Goal: Task Accomplishment & Management: Use online tool/utility

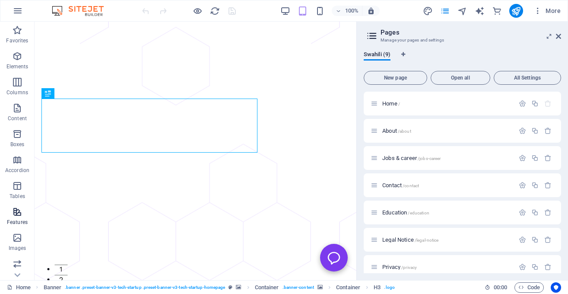
click at [17, 212] on icon "button" at bounding box center [17, 211] width 10 height 10
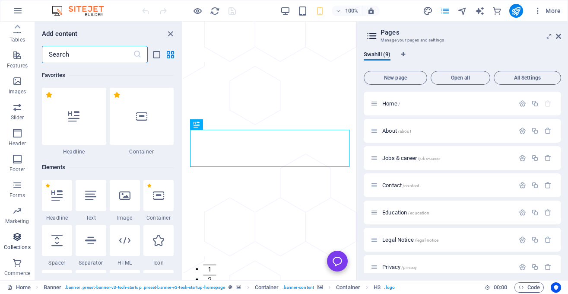
scroll to position [3366, 0]
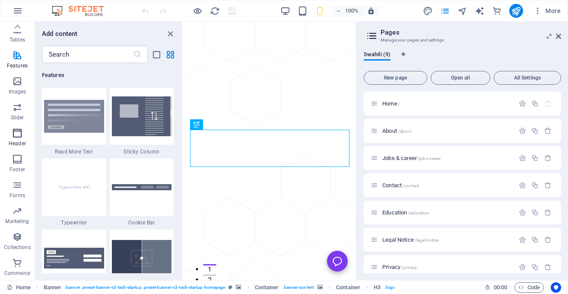
click at [13, 143] on p "Header" at bounding box center [17, 143] width 17 height 7
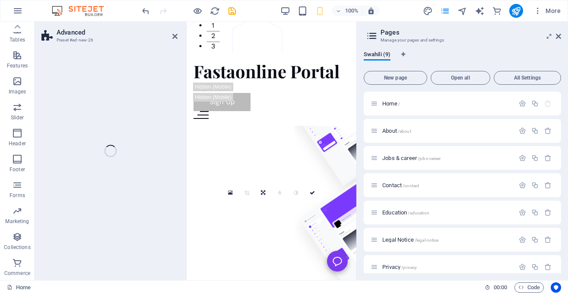
scroll to position [156, 0]
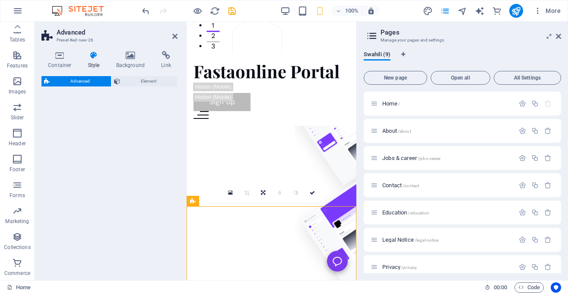
select select "%"
select select "rem"
select select "px"
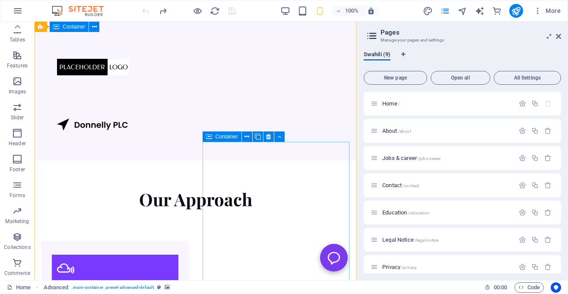
scroll to position [502, 0]
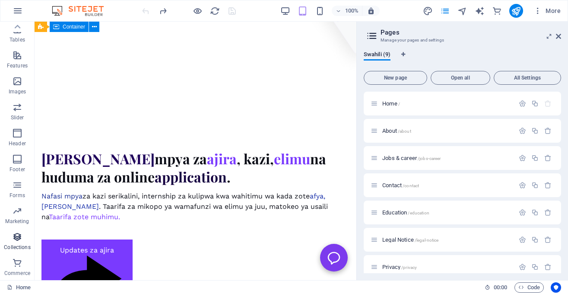
click at [18, 237] on icon "button" at bounding box center [17, 236] width 10 height 10
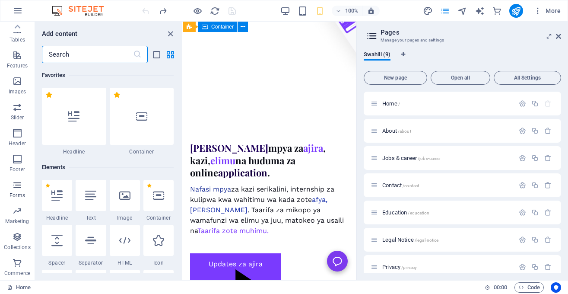
scroll to position [7905, 0]
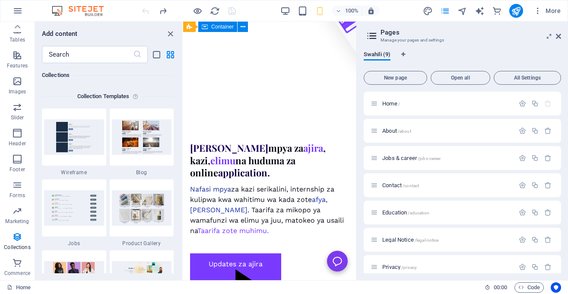
drag, startPoint x: 265, startPoint y: 165, endPoint x: 273, endPoint y: 158, distance: 10.2
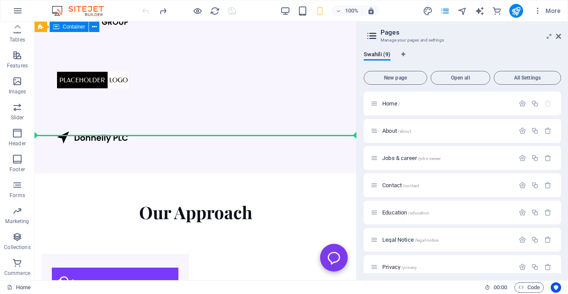
scroll to position [156, 0]
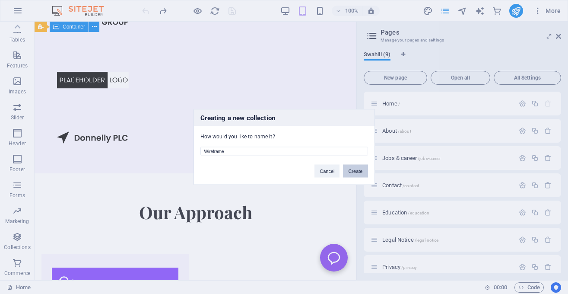
click at [356, 169] on button "Create" at bounding box center [355, 171] width 25 height 13
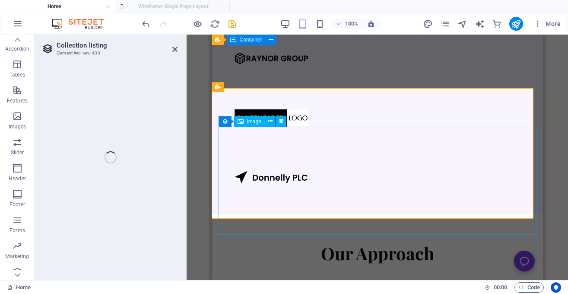
scroll to position [1020, 0]
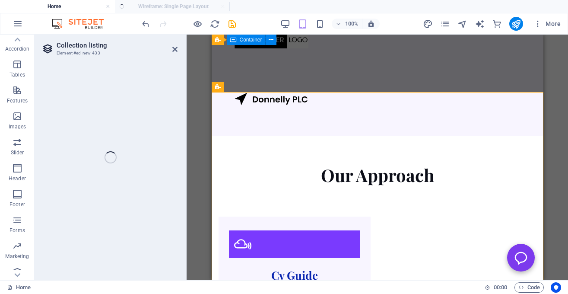
select select "68b87daa9c71264d1d0378bf"
select select "createdAt_DESC"
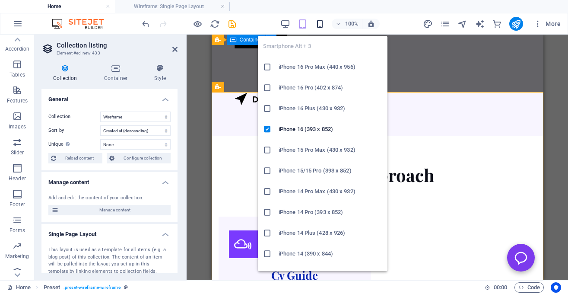
click at [317, 25] on icon "button" at bounding box center [320, 24] width 10 height 10
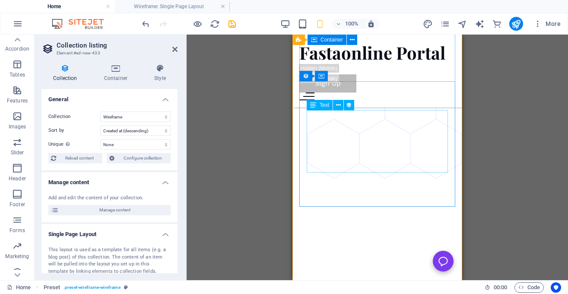
scroll to position [1841, 0]
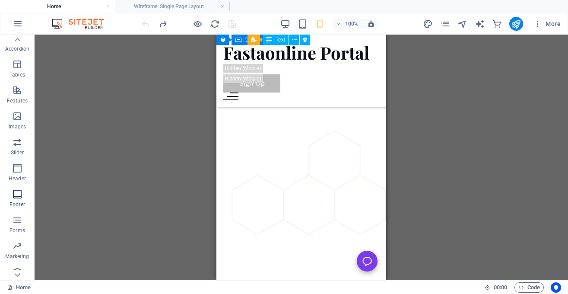
click at [19, 192] on icon "button" at bounding box center [17, 194] width 10 height 10
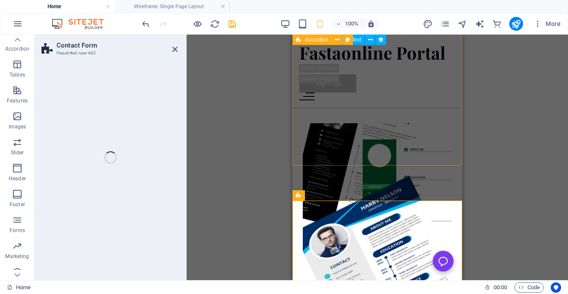
scroll to position [134, 0]
select select "rem"
select select "preset-contact-form-v3-row"
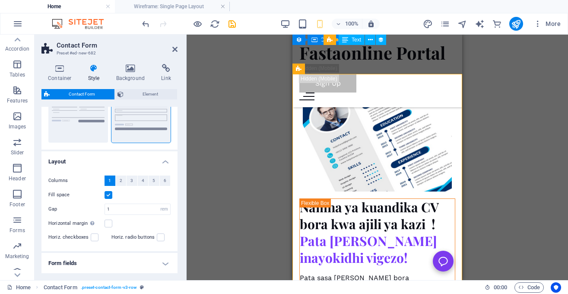
scroll to position [107, 0]
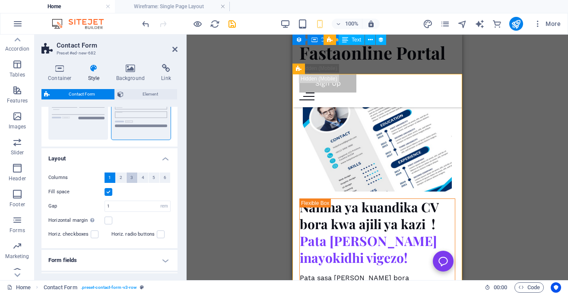
click at [128, 177] on button "3" at bounding box center [132, 177] width 11 height 10
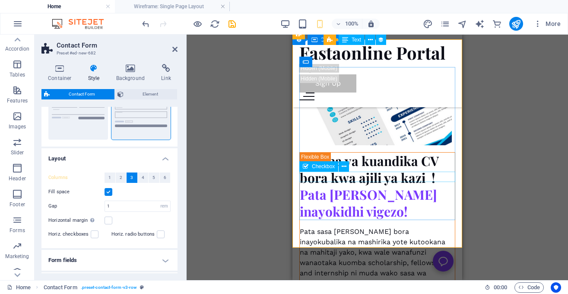
scroll to position [2299, 0]
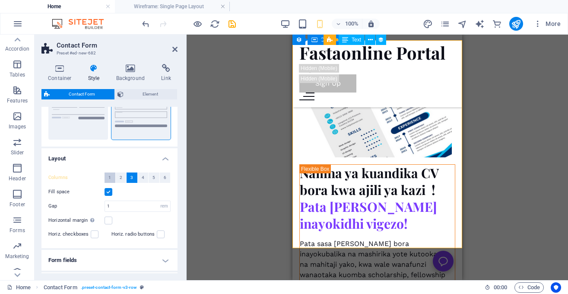
click at [111, 175] on button "1" at bounding box center [109, 177] width 11 height 10
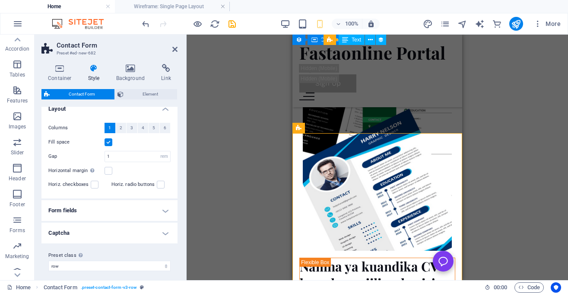
scroll to position [161, 0]
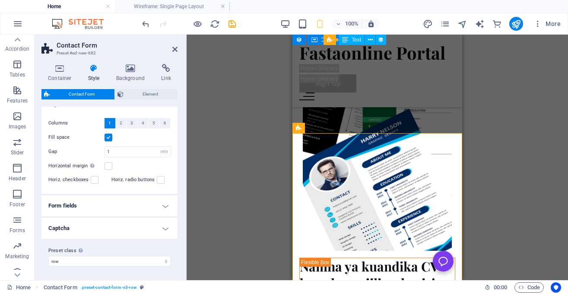
click at [163, 229] on h4 "Captcha" at bounding box center [109, 228] width 136 height 21
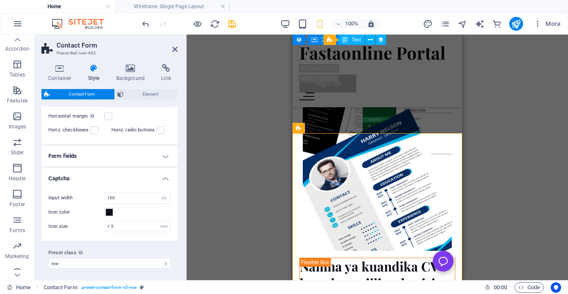
scroll to position [213, 0]
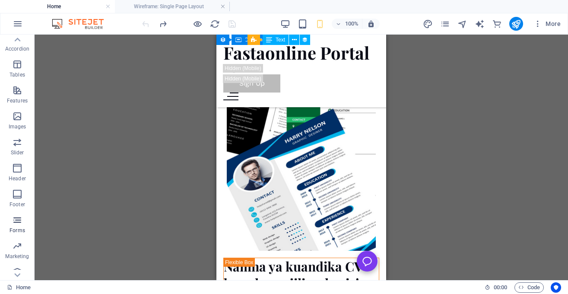
click at [15, 231] on p "Forms" at bounding box center [17, 230] width 16 height 7
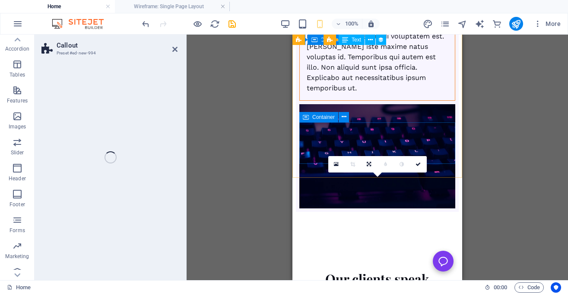
scroll to position [134, 0]
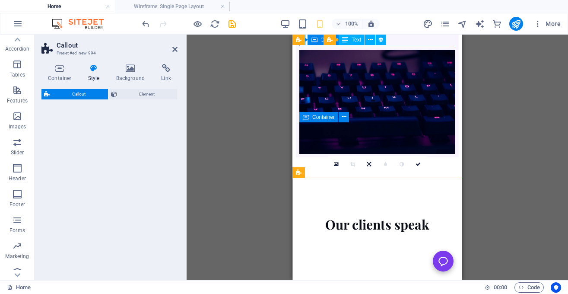
select select "%"
select select "rem"
select select "px"
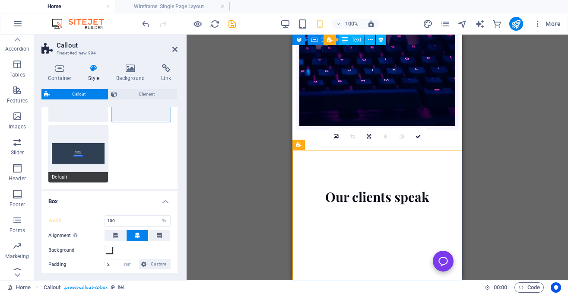
scroll to position [0, 0]
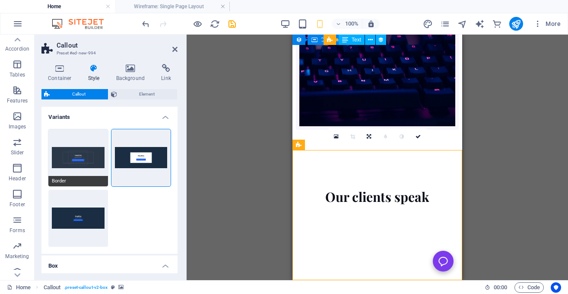
click at [92, 175] on button "Border" at bounding box center [78, 157] width 60 height 57
type input "100"
type input "2"
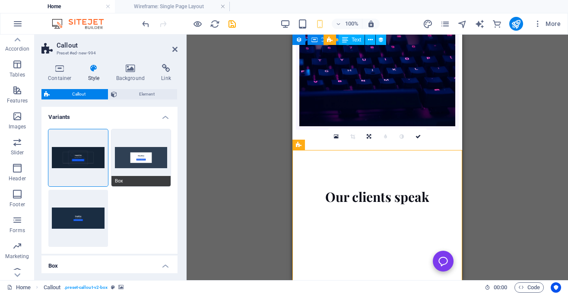
click at [142, 158] on button "Box" at bounding box center [141, 157] width 60 height 57
type input "100"
type input "2"
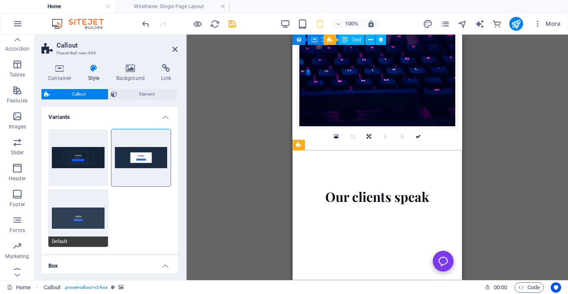
click at [89, 224] on button "Default" at bounding box center [78, 218] width 60 height 57
type input "50"
type input "0"
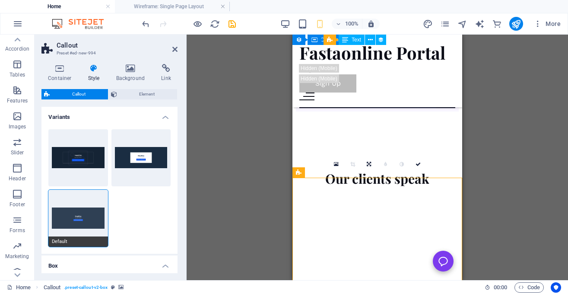
scroll to position [5228, 0]
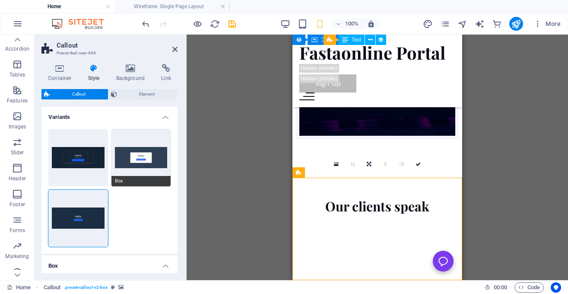
click at [147, 165] on button "Box" at bounding box center [141, 157] width 60 height 57
type input "100"
type input "2"
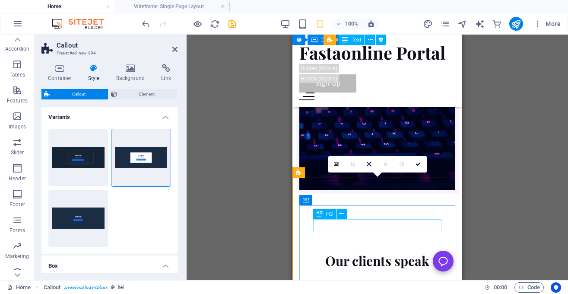
scroll to position [5256, 0]
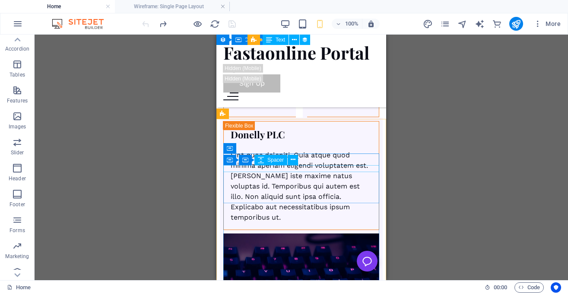
scroll to position [4991, 0]
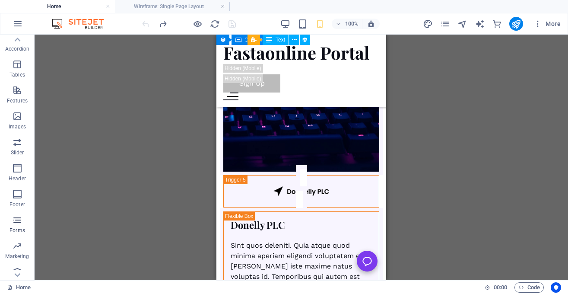
click at [16, 219] on icon "button" at bounding box center [17, 220] width 10 height 10
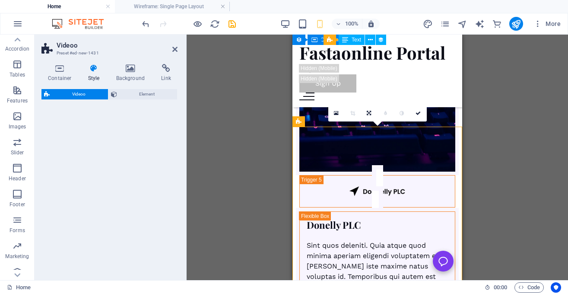
scroll to position [134, 0]
select select "%"
select select "rem"
select select "px"
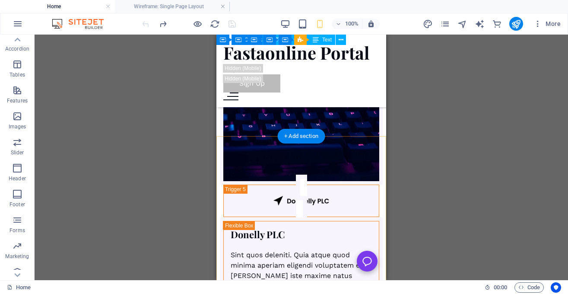
scroll to position [4980, 0]
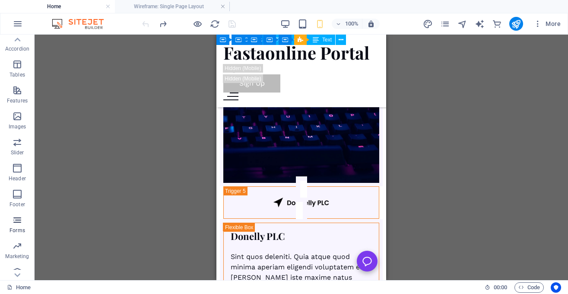
click at [16, 228] on p "Forms" at bounding box center [17, 230] width 16 height 7
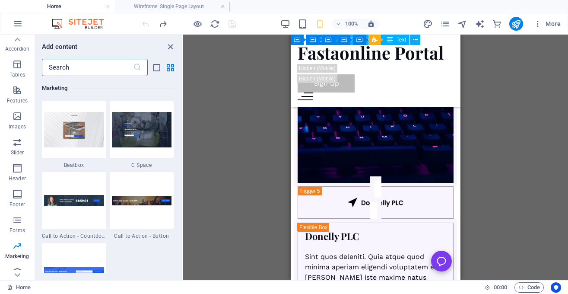
scroll to position [7671, 0]
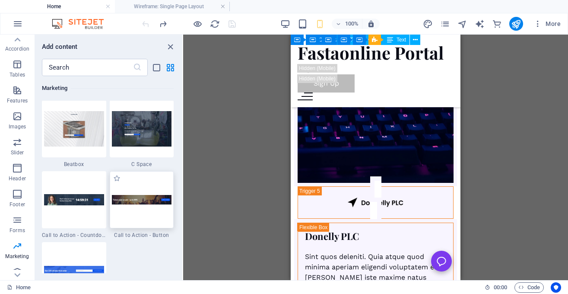
click at [144, 202] on img at bounding box center [142, 200] width 60 height 10
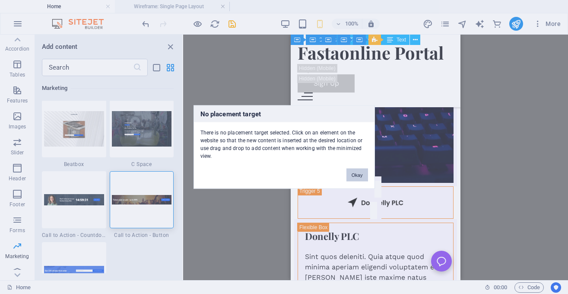
click at [351, 164] on div "No placement target There is no placement target selected. Click on an element …" at bounding box center [284, 147] width 568 height 294
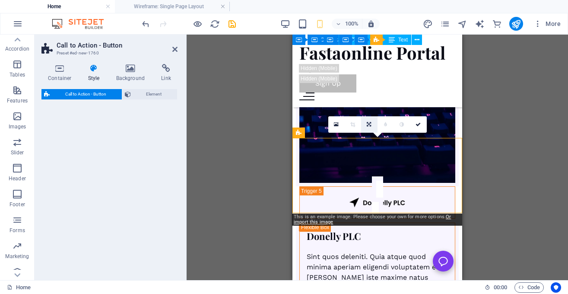
scroll to position [134, 0]
select select "rem"
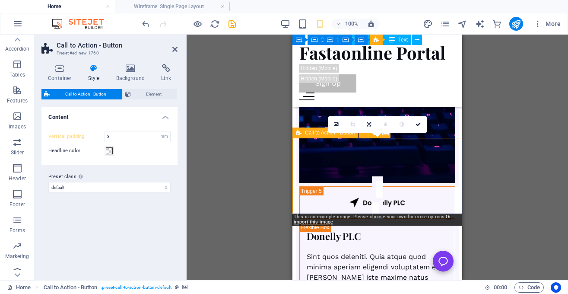
click at [315, 131] on span "Call to Action - Button" at bounding box center [330, 132] width 50 height 5
click at [418, 122] on icon at bounding box center [417, 124] width 5 height 5
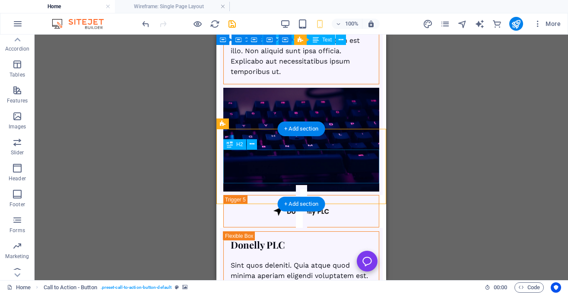
scroll to position [4989, 0]
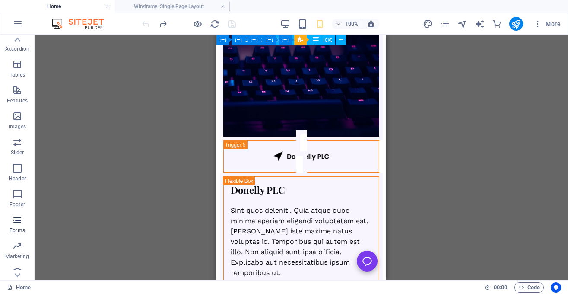
click at [12, 226] on span "Forms" at bounding box center [17, 225] width 35 height 21
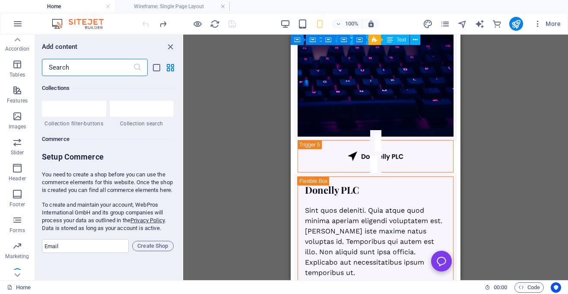
scroll to position [8270, 0]
click at [106, 244] on input "email" at bounding box center [85, 246] width 87 height 14
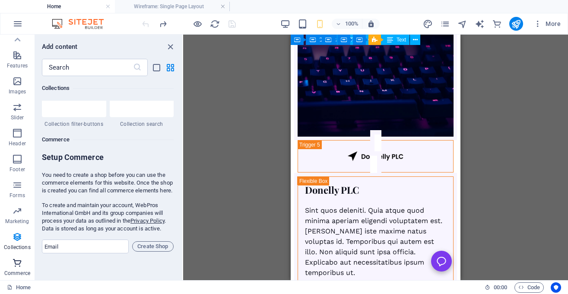
click at [13, 263] on icon "button" at bounding box center [17, 262] width 10 height 10
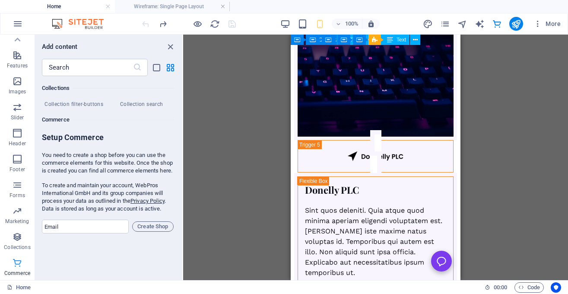
scroll to position [8321, 0]
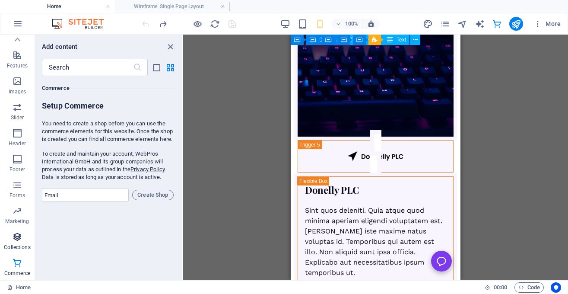
click at [13, 244] on p "Collections" at bounding box center [17, 247] width 26 height 7
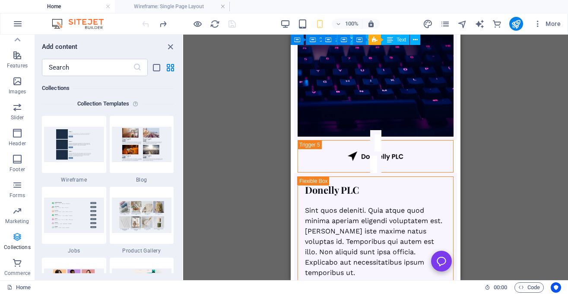
scroll to position [7905, 0]
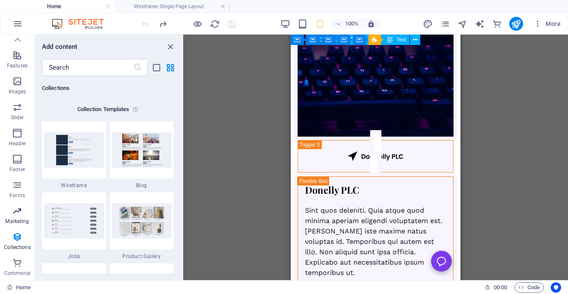
click at [21, 215] on icon "button" at bounding box center [17, 211] width 10 height 10
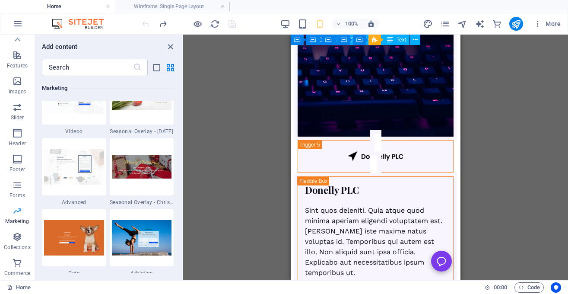
scroll to position [7034, 0]
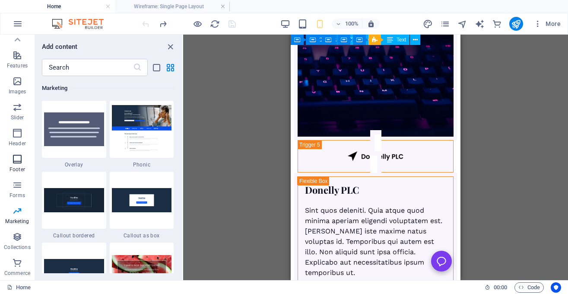
click at [18, 167] on p "Footer" at bounding box center [17, 169] width 16 height 7
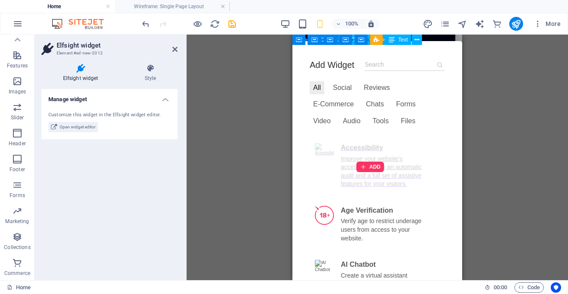
scroll to position [0, 0]
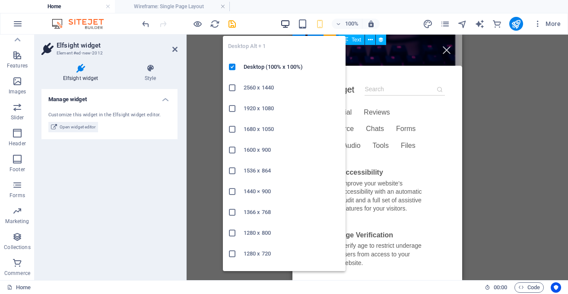
click at [288, 22] on icon "button" at bounding box center [285, 24] width 10 height 10
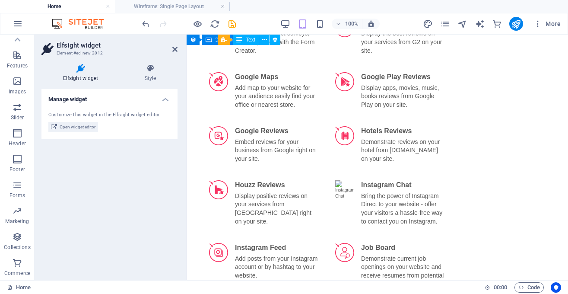
scroll to position [1356, 0]
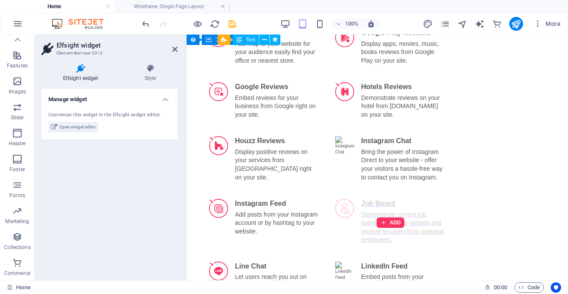
click at [385, 194] on div "ADD" at bounding box center [390, 221] width 121 height 57
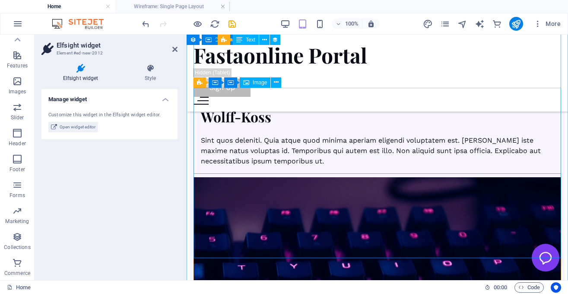
scroll to position [4657, 0]
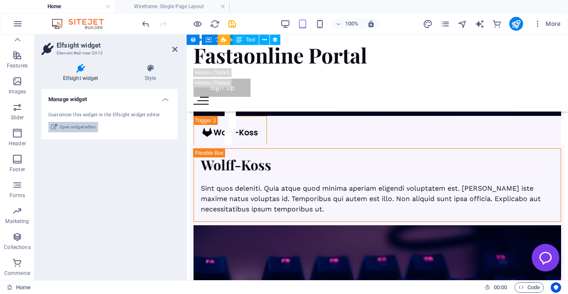
click at [86, 126] on span "Open widget editor" at bounding box center [78, 127] width 36 height 10
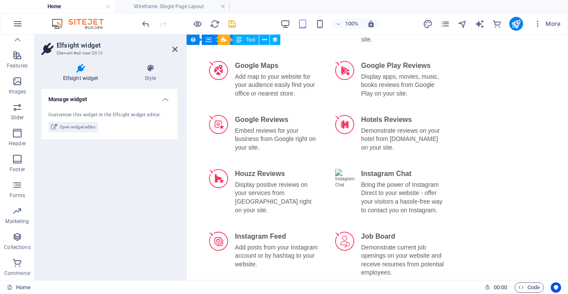
scroll to position [1363, 0]
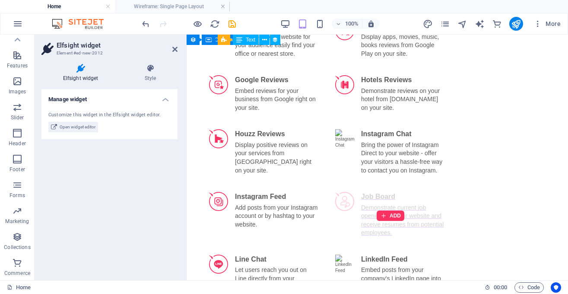
click at [371, 189] on div "ADD" at bounding box center [390, 215] width 121 height 57
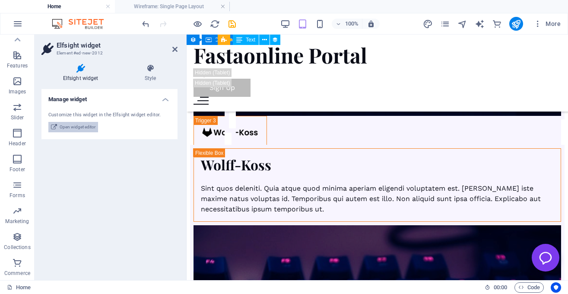
click at [76, 128] on span "Open widget editor" at bounding box center [78, 127] width 36 height 10
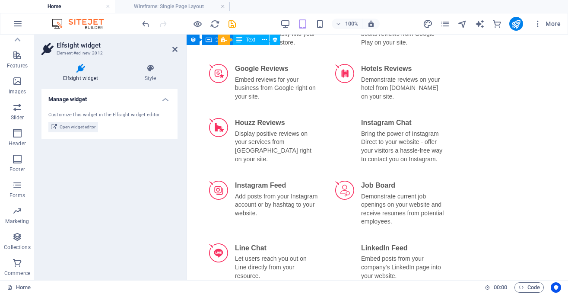
scroll to position [1374, 0]
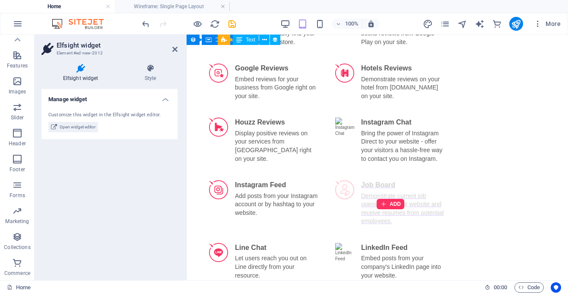
click at [360, 178] on div "ADD" at bounding box center [390, 203] width 121 height 57
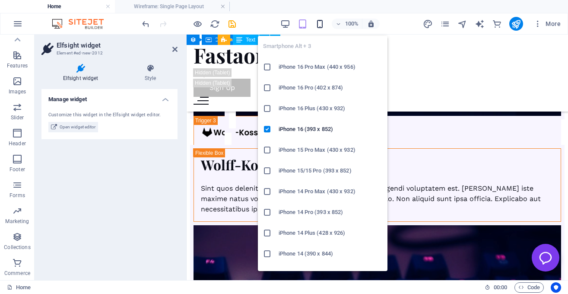
click at [315, 23] on icon "button" at bounding box center [320, 24] width 10 height 10
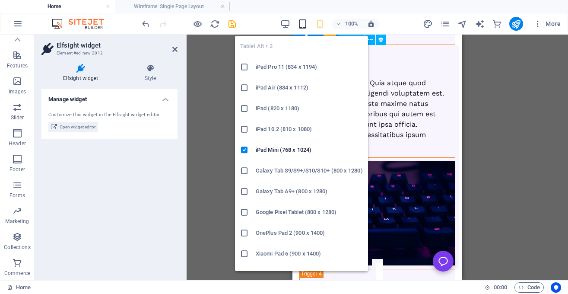
click at [304, 21] on icon "button" at bounding box center [303, 24] width 10 height 10
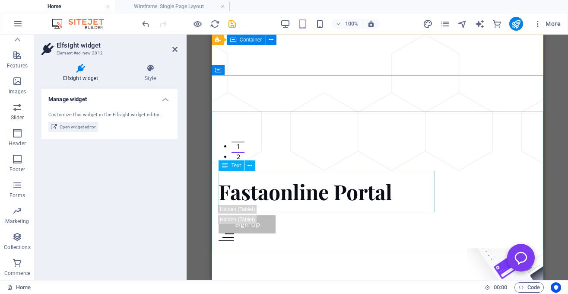
scroll to position [0, 0]
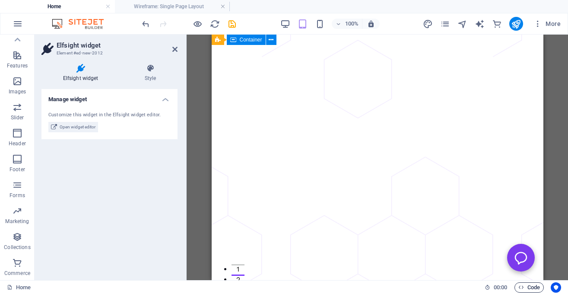
click at [537, 286] on span "Code" at bounding box center [529, 287] width 22 height 10
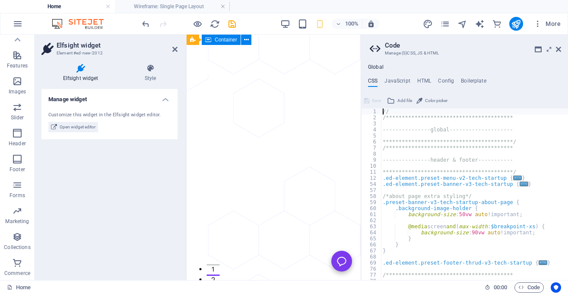
click at [422, 76] on div "**********" at bounding box center [464, 172] width 207 height 216
click at [422, 79] on h4 "HTML" at bounding box center [424, 82] width 14 height 9
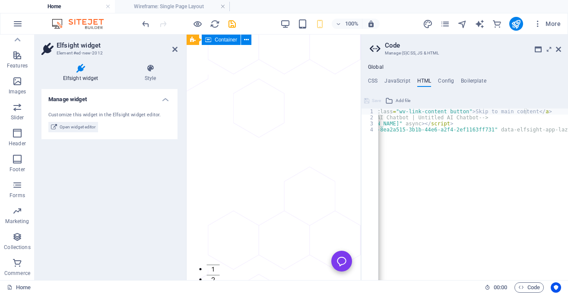
scroll to position [0, 82]
click at [567, 129] on div "< a href = "#main-content" class = "wv-link-content button" > Skip to main cont…" at bounding box center [432, 200] width 271 height 184
type textarea "<div class="elfsight-app-8ea2a515-3b1b-44e6-a2f4-2ef1163ff731" data-elfsight-ap…"
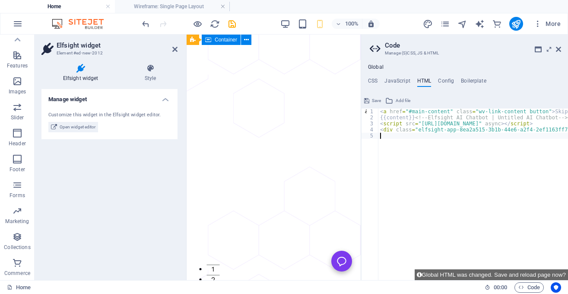
paste textarea "<div class="elfsight-app-ffcb6c16-fad6-4c6a-85dc-13649d5361b4" data-elfsight-ap…"
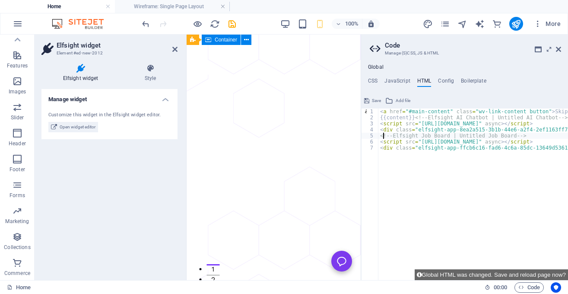
click at [383, 137] on div "< a href = "#main-content" class = "wv-link-content button" > Skip to main cont…" at bounding box center [513, 200] width 271 height 184
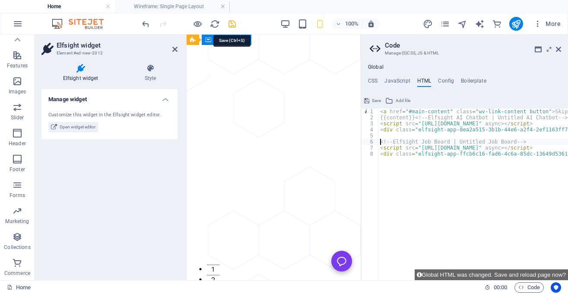
type textarea "<!-- Elfsight Job Board | Untitled Job Board -->"
click at [232, 28] on icon "save" at bounding box center [232, 24] width 10 height 10
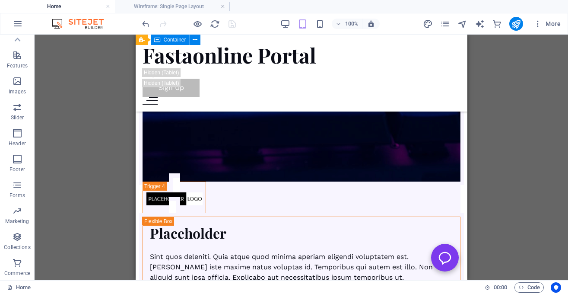
scroll to position [4918, 0]
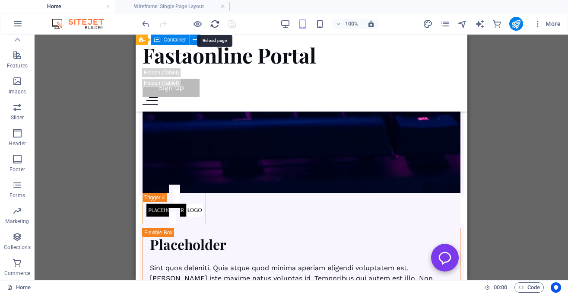
click at [215, 26] on icon "reload" at bounding box center [215, 24] width 10 height 10
click at [214, 25] on icon "reload" at bounding box center [215, 24] width 10 height 10
click at [526, 285] on span "Code" at bounding box center [529, 287] width 22 height 10
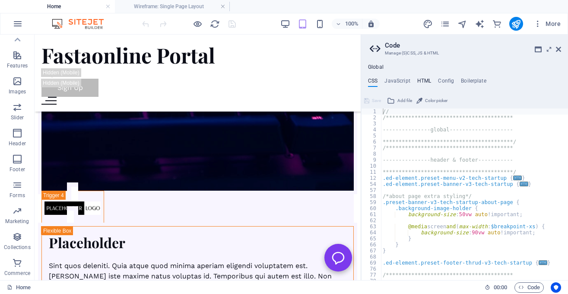
click at [426, 80] on h4 "HTML" at bounding box center [424, 82] width 14 height 9
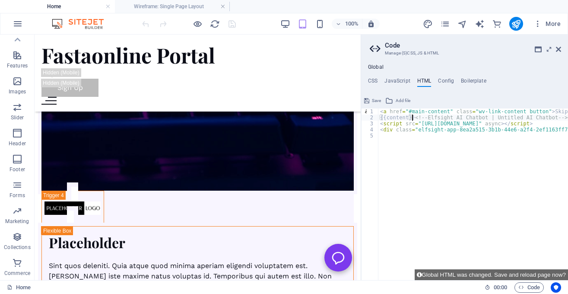
click at [412, 116] on div "< a href = "#main-content" class = "wv-link-content button" > Skip to main cont…" at bounding box center [513, 200] width 271 height 184
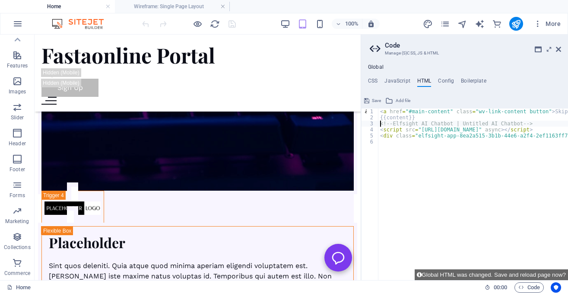
type textarea "<!-- Elfsight AI Chatbot | Untitled AI Chatbot -->"
click at [227, 22] on div at bounding box center [188, 24] width 97 height 14
click at [227, 22] on span "save" at bounding box center [232, 24] width 10 height 10
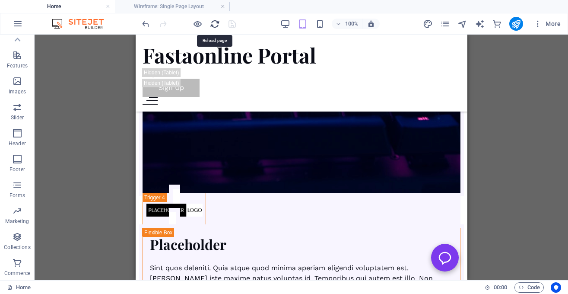
click at [216, 22] on icon "reload" at bounding box center [215, 24] width 10 height 10
click at [479, 24] on icon "text_generator" at bounding box center [480, 24] width 10 height 10
select select "English"
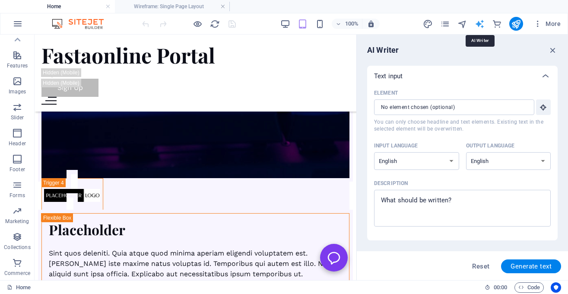
scroll to position [0, 0]
click at [549, 52] on icon "button" at bounding box center [552, 49] width 9 height 9
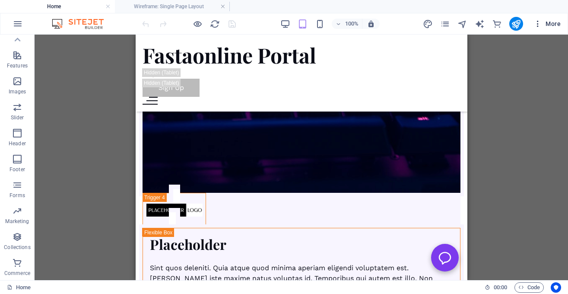
click at [554, 25] on span "More" at bounding box center [546, 23] width 27 height 9
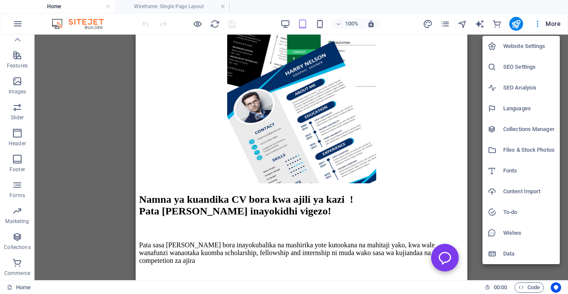
scroll to position [3001, 0]
click at [464, 23] on div at bounding box center [284, 147] width 568 height 294
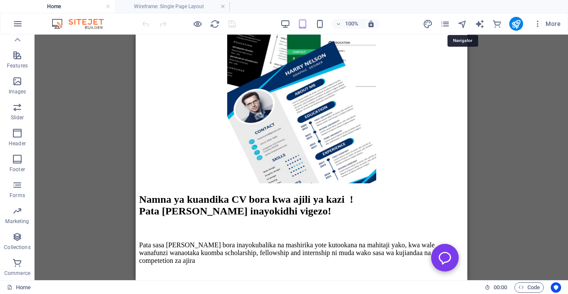
click at [464, 23] on icon "navigator" at bounding box center [462, 24] width 10 height 10
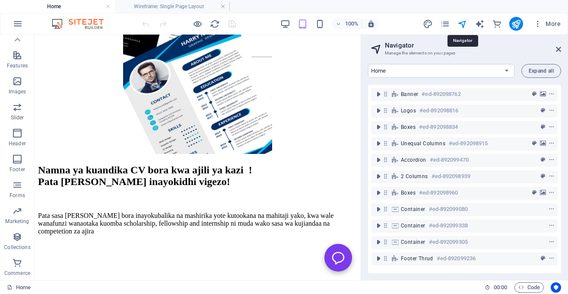
scroll to position [3031, 0]
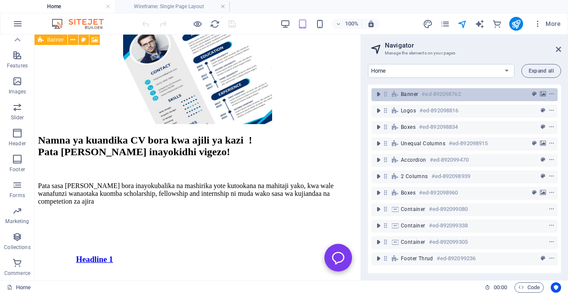
click at [393, 92] on icon at bounding box center [394, 94] width 9 height 7
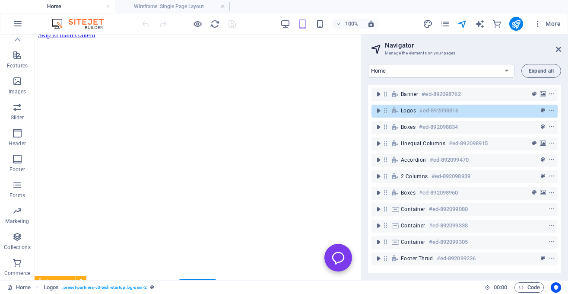
click at [388, 110] on icon at bounding box center [385, 110] width 7 height 7
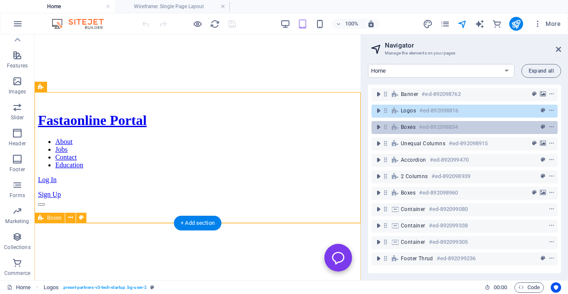
click at [396, 129] on icon at bounding box center [394, 126] width 9 height 7
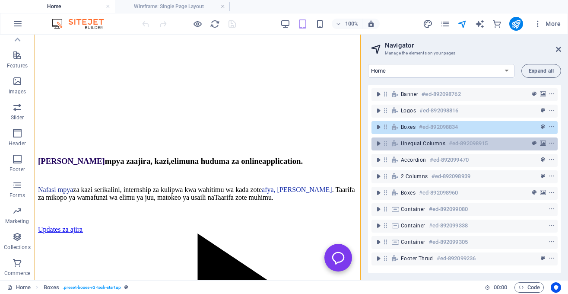
click at [404, 144] on span "Unequal Columns" at bounding box center [423, 143] width 44 height 7
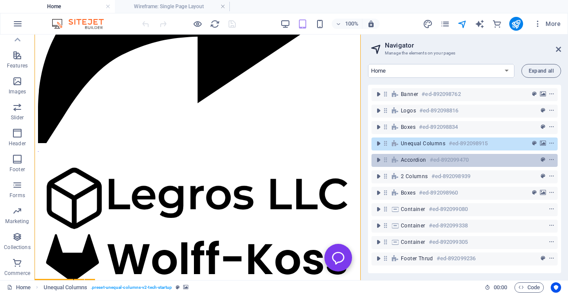
click at [411, 161] on span "Accordion" at bounding box center [413, 159] width 25 height 7
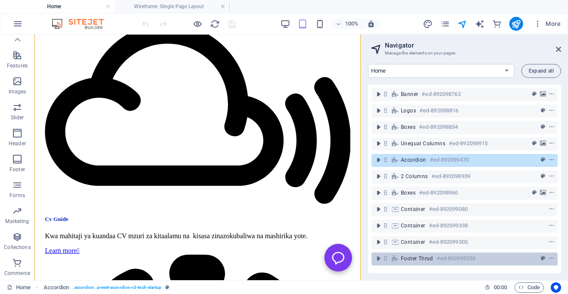
click at [412, 253] on div "Footer Thrud #ed-892099236" at bounding box center [458, 258] width 114 height 10
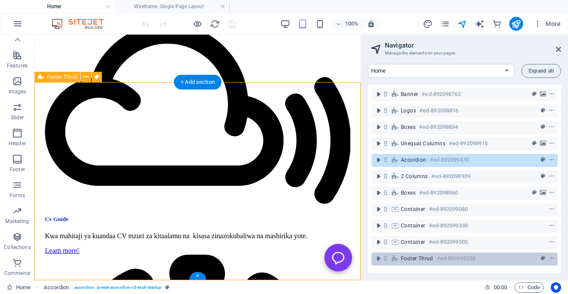
scroll to position [4926, 0]
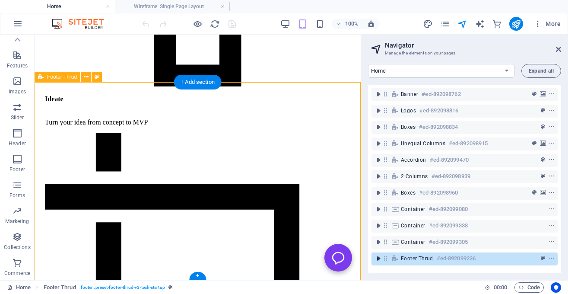
click at [379, 258] on icon "toggle-expand" at bounding box center [378, 258] width 9 height 9
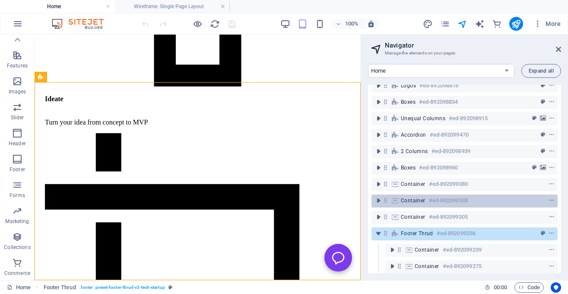
scroll to position [28, 0]
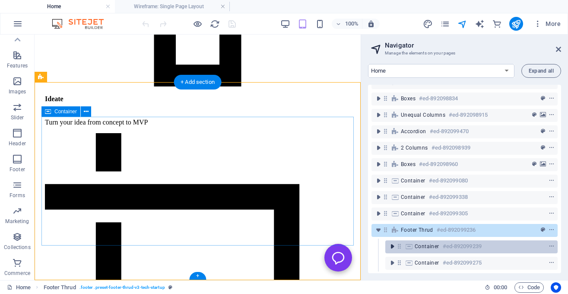
click at [393, 244] on icon "toggle-expand" at bounding box center [392, 246] width 9 height 9
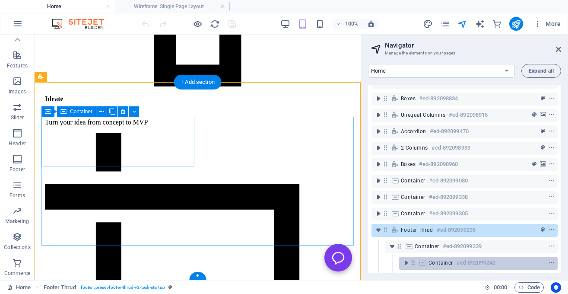
click at [433, 260] on span "Container" at bounding box center [440, 262] width 25 height 7
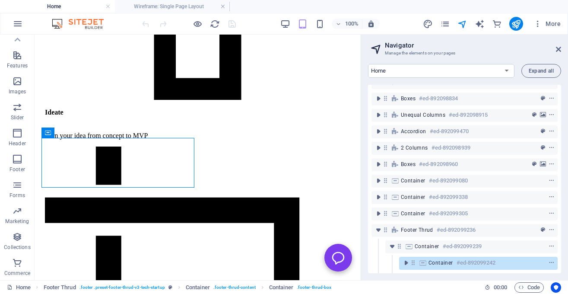
scroll to position [0, 0]
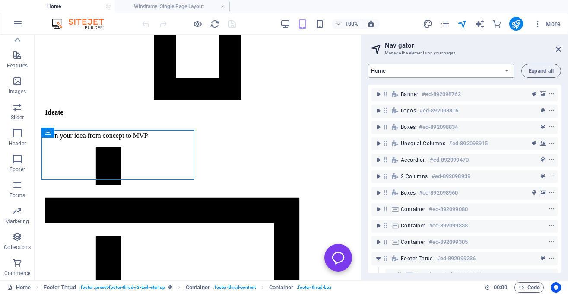
select select "16823949-sw"
click option "Jobs & career" at bounding box center [0, 0] width 0 height 0
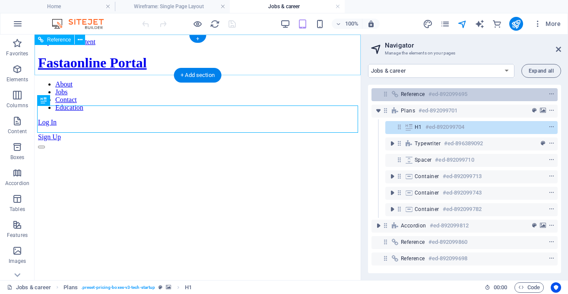
click at [460, 96] on h6 "#ed-892099695" at bounding box center [447, 94] width 39 height 10
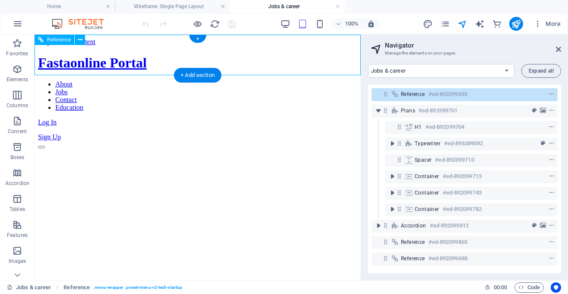
click at [460, 96] on h6 "#ed-892099695" at bounding box center [447, 94] width 39 height 10
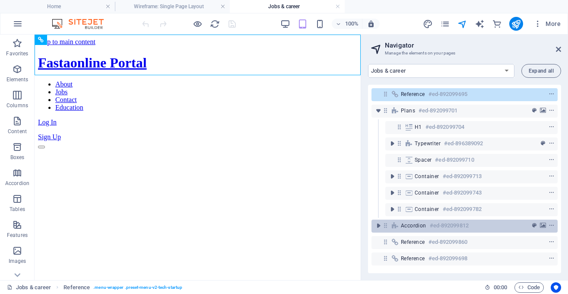
click at [447, 227] on h6 "#ed-892099812" at bounding box center [449, 225] width 39 height 10
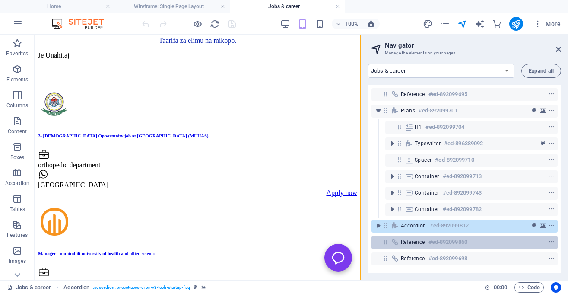
click at [422, 246] on div "Reference #ed-892099860" at bounding box center [458, 242] width 114 height 10
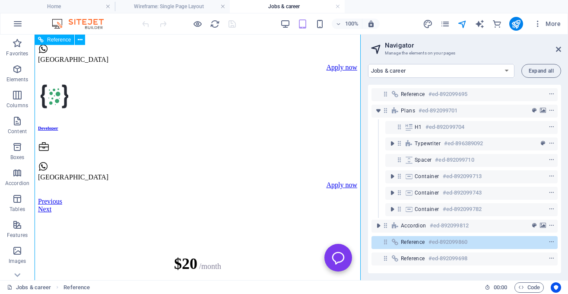
scroll to position [1987, 0]
click at [533, 290] on span "Code" at bounding box center [529, 287] width 22 height 10
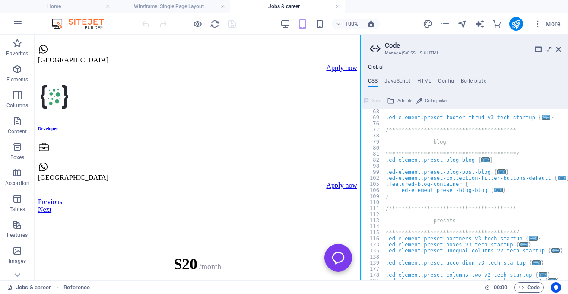
scroll to position [145, 0]
click at [481, 160] on span "..." at bounding box center [485, 159] width 9 height 5
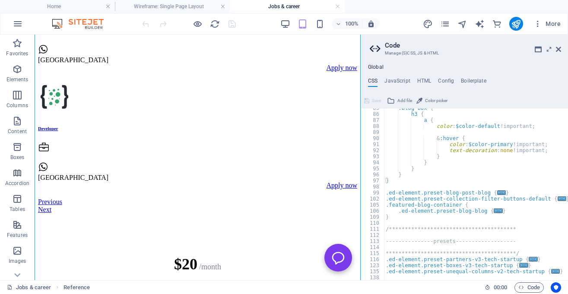
scroll to position [215, 0]
click at [497, 190] on span "..." at bounding box center [501, 192] width 9 height 5
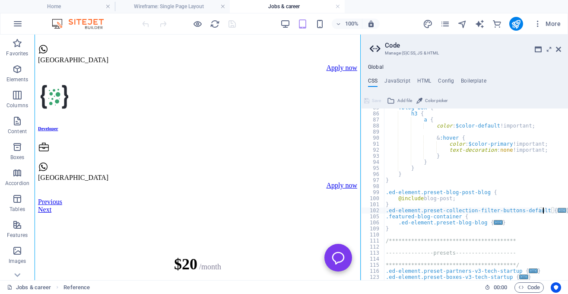
click at [557, 210] on span "..." at bounding box center [561, 210] width 9 height 5
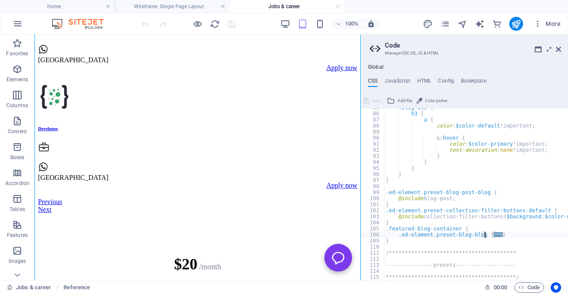
click at [494, 234] on span "..." at bounding box center [498, 234] width 9 height 5
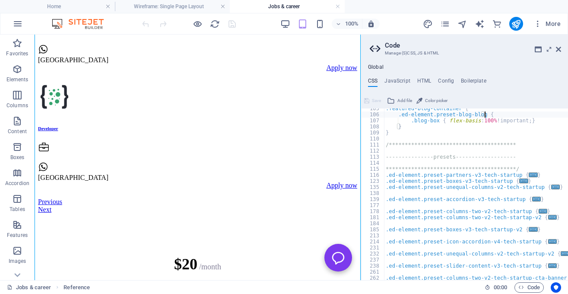
scroll to position [336, 0]
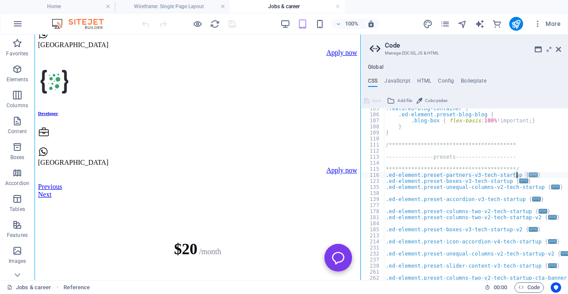
click at [529, 174] on span "..." at bounding box center [533, 174] width 9 height 5
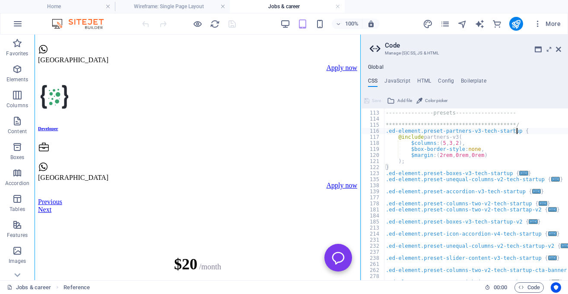
scroll to position [380, 0]
click at [519, 171] on span "..." at bounding box center [523, 173] width 9 height 5
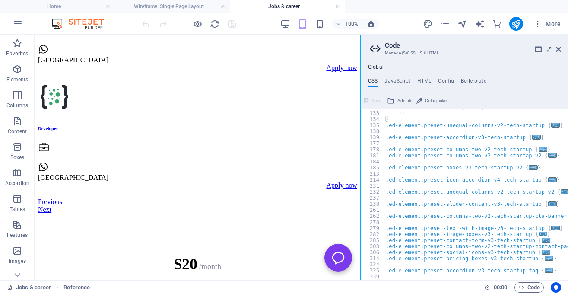
scroll to position [500, 0]
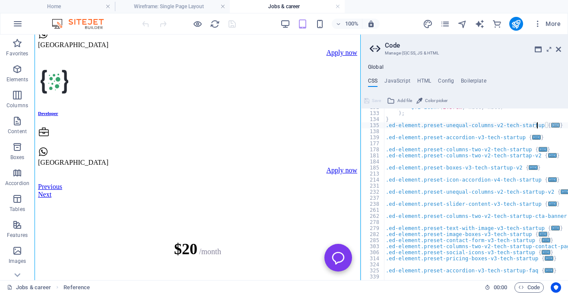
click at [551, 124] on span "..." at bounding box center [555, 125] width 9 height 5
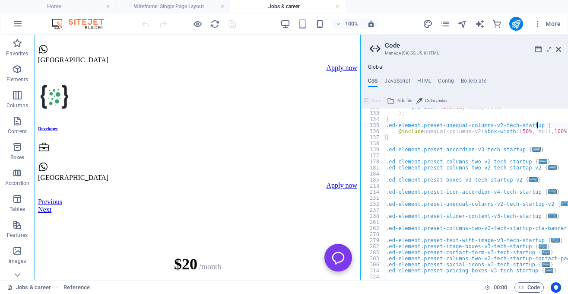
click at [532, 150] on span "..." at bounding box center [536, 149] width 9 height 5
type textarea ".ed-element.preset-accordion-v3-tech-startup {"
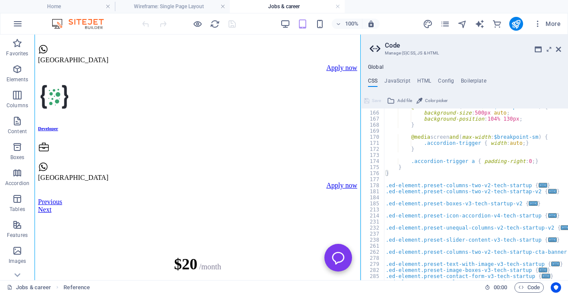
scroll to position [710, 0]
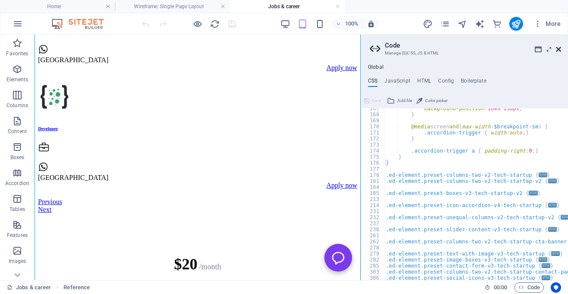
click at [558, 52] on icon at bounding box center [558, 49] width 5 height 7
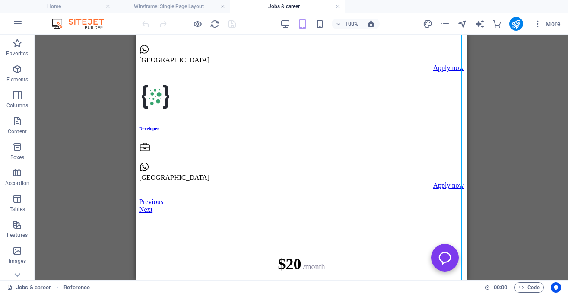
scroll to position [1994, 0]
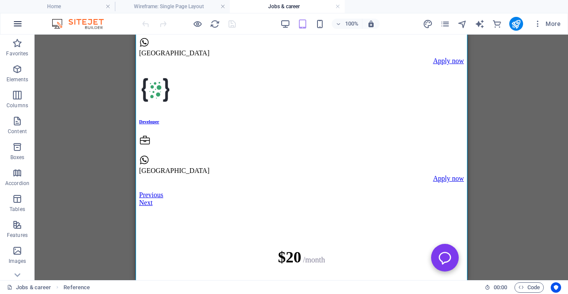
click at [16, 22] on icon "button" at bounding box center [18, 24] width 10 height 10
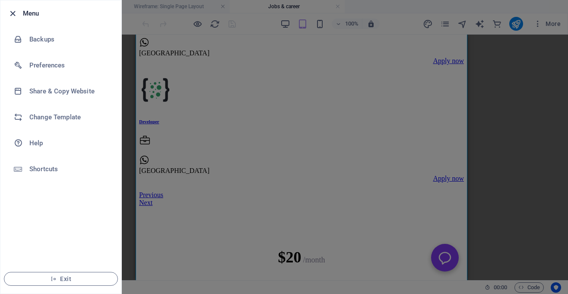
click at [12, 14] on icon "button" at bounding box center [13, 14] width 10 height 10
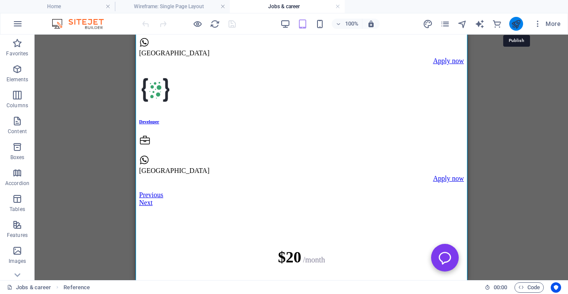
click at [517, 22] on icon "publish" at bounding box center [516, 24] width 10 height 10
